Goal: Task Accomplishment & Management: Use online tool/utility

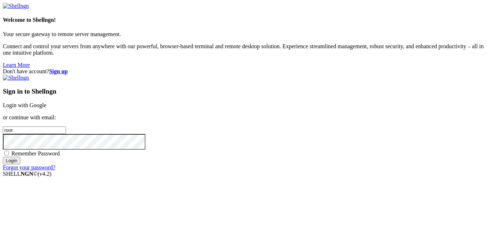
click at [46, 102] on link "Login with Google" at bounding box center [25, 105] width 44 height 6
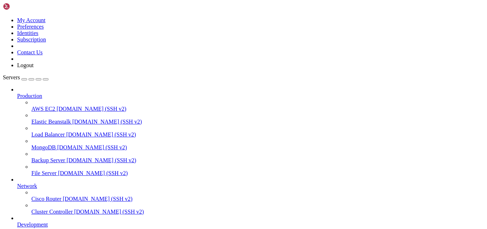
scroll to position [97, 0]
click at [3, 17] on link at bounding box center [3, 17] width 0 height 0
click at [34, 68] on link "Logout" at bounding box center [25, 65] width 16 height 6
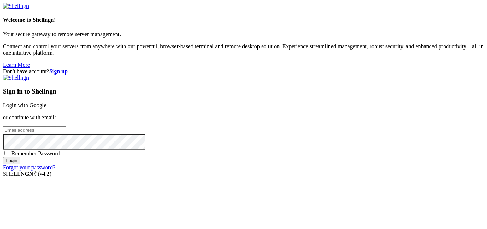
type input "root"
click at [46, 102] on link "Login with Google" at bounding box center [25, 105] width 44 height 6
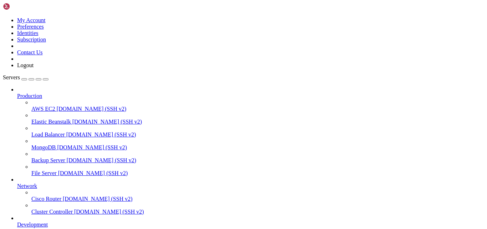
scroll to position [97, 0]
click at [3, 17] on link at bounding box center [3, 17] width 0 height 0
click at [34, 68] on link "Logout" at bounding box center [25, 65] width 16 height 6
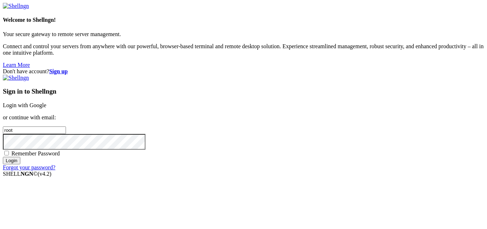
click at [46, 102] on link "Login with Google" at bounding box center [25, 105] width 44 height 6
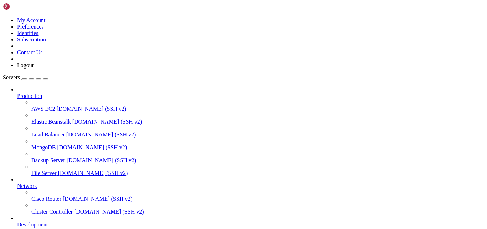
scroll to position [59, 0]
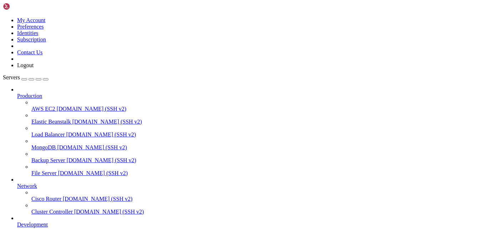
scroll to position [7, 1]
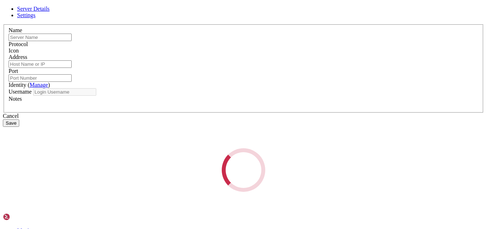
type input "napvibe"
type input "[TECHNICAL_ID]"
type input "22"
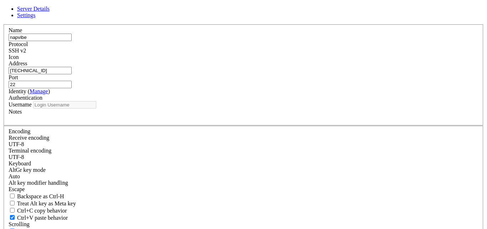
type input "root"
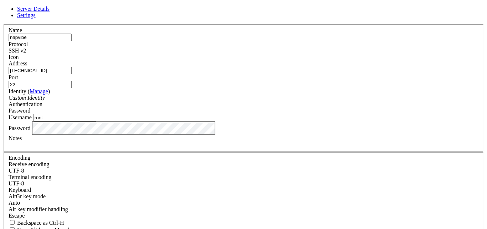
click at [318, 148] on div at bounding box center [244, 144] width 470 height 6
